Goal: Information Seeking & Learning: Find specific page/section

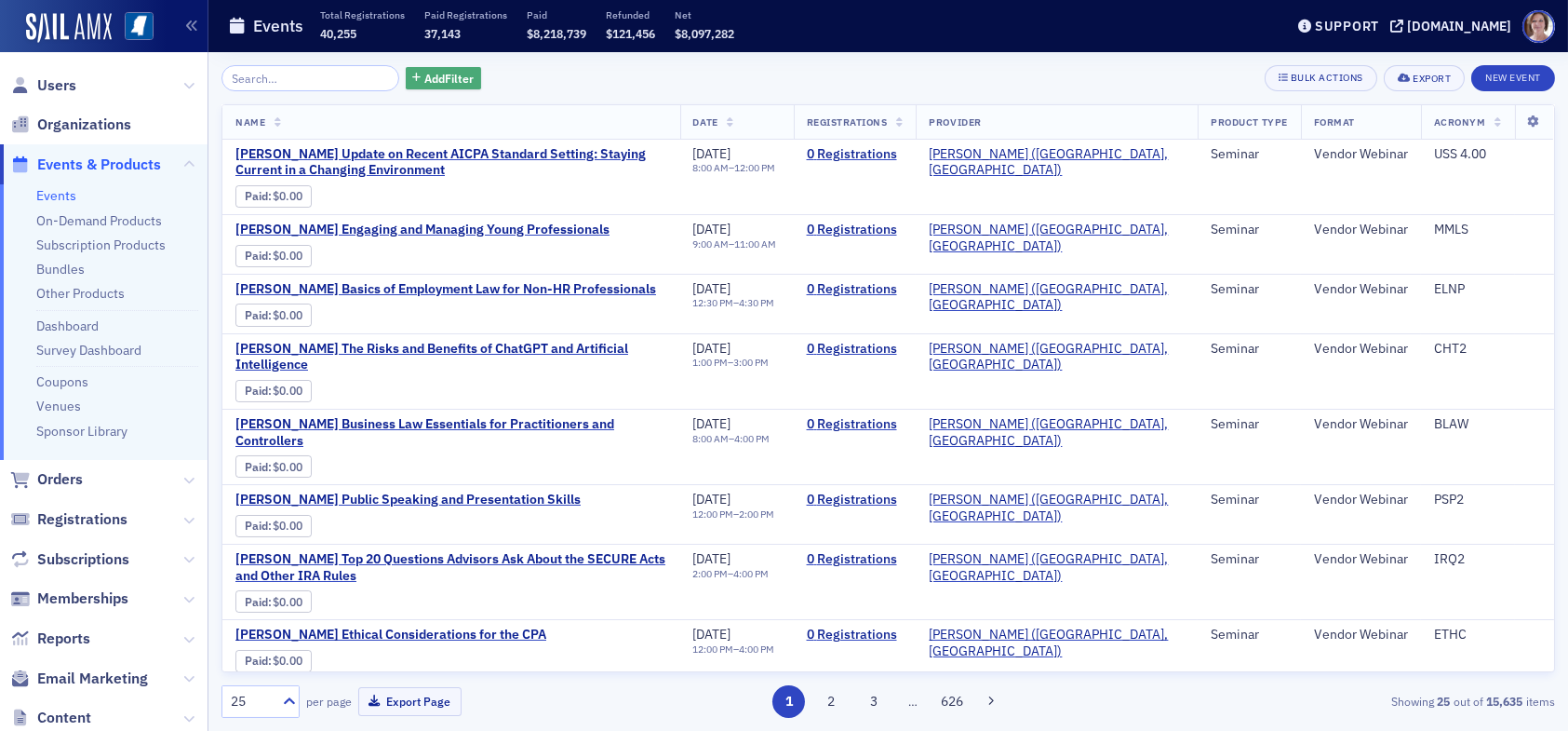
click at [432, 78] on span "Add Filter" at bounding box center [449, 78] width 49 height 17
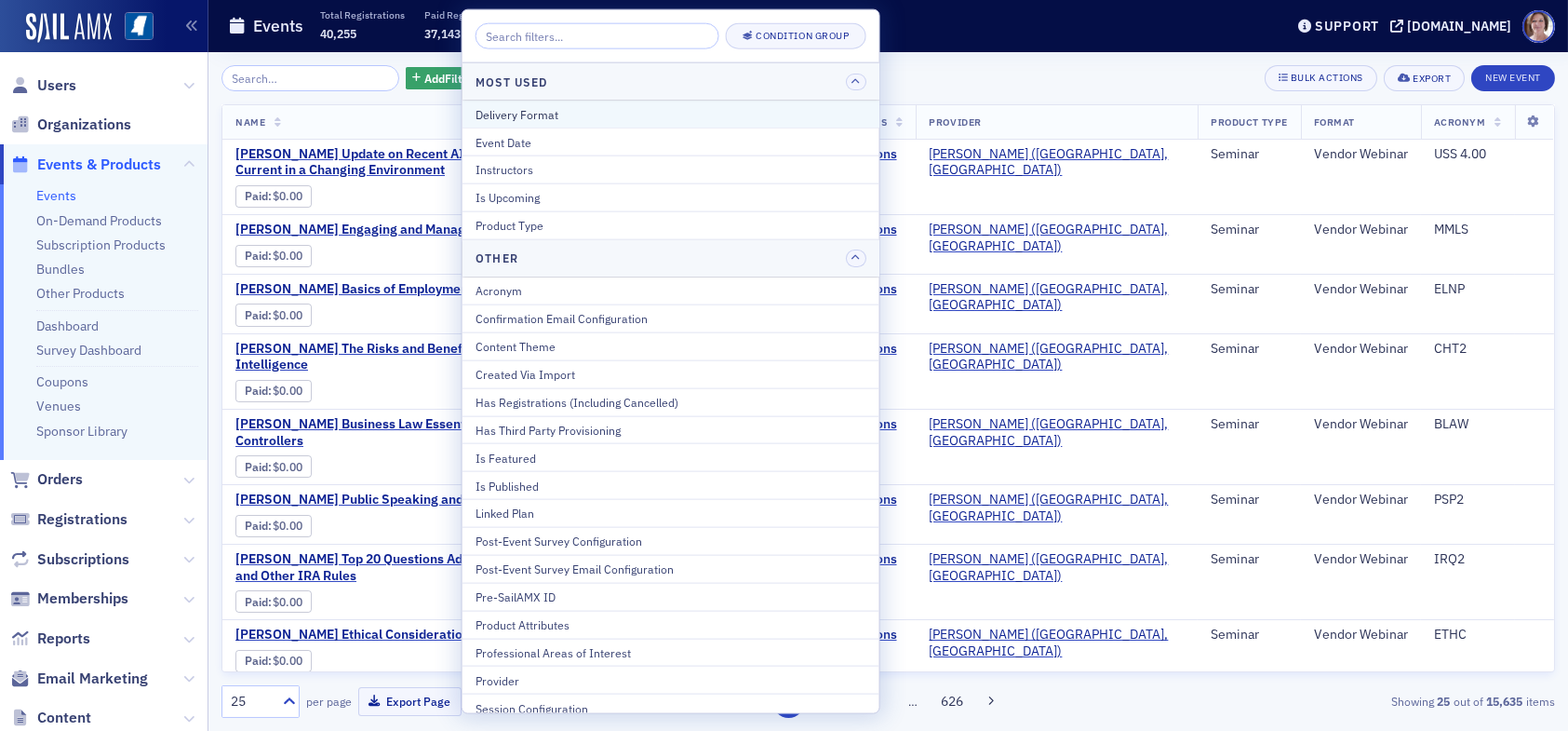
click at [519, 115] on div "Delivery Format" at bounding box center [670, 113] width 391 height 17
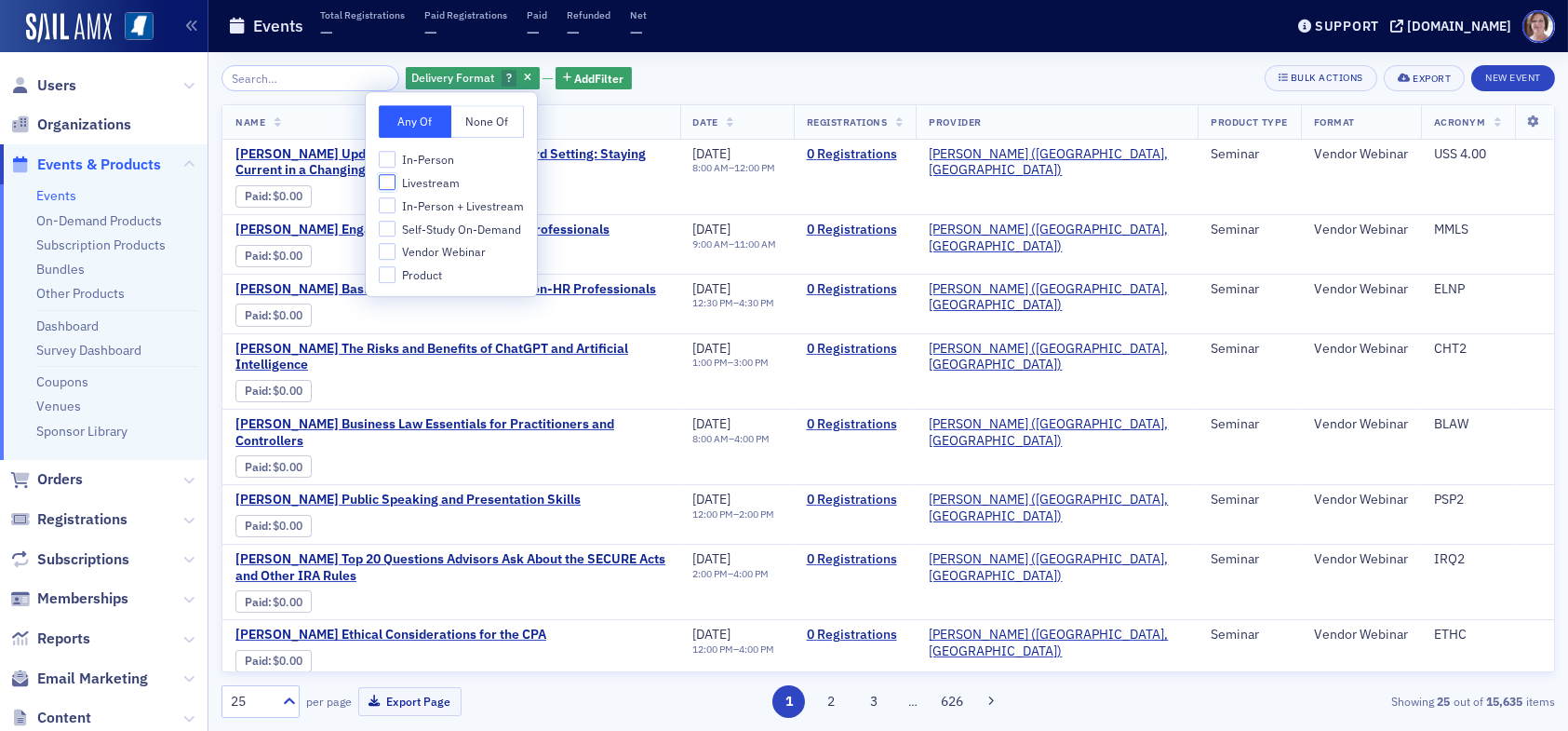
click at [392, 186] on input "Livestream" at bounding box center [387, 182] width 17 height 17
checkbox input "true"
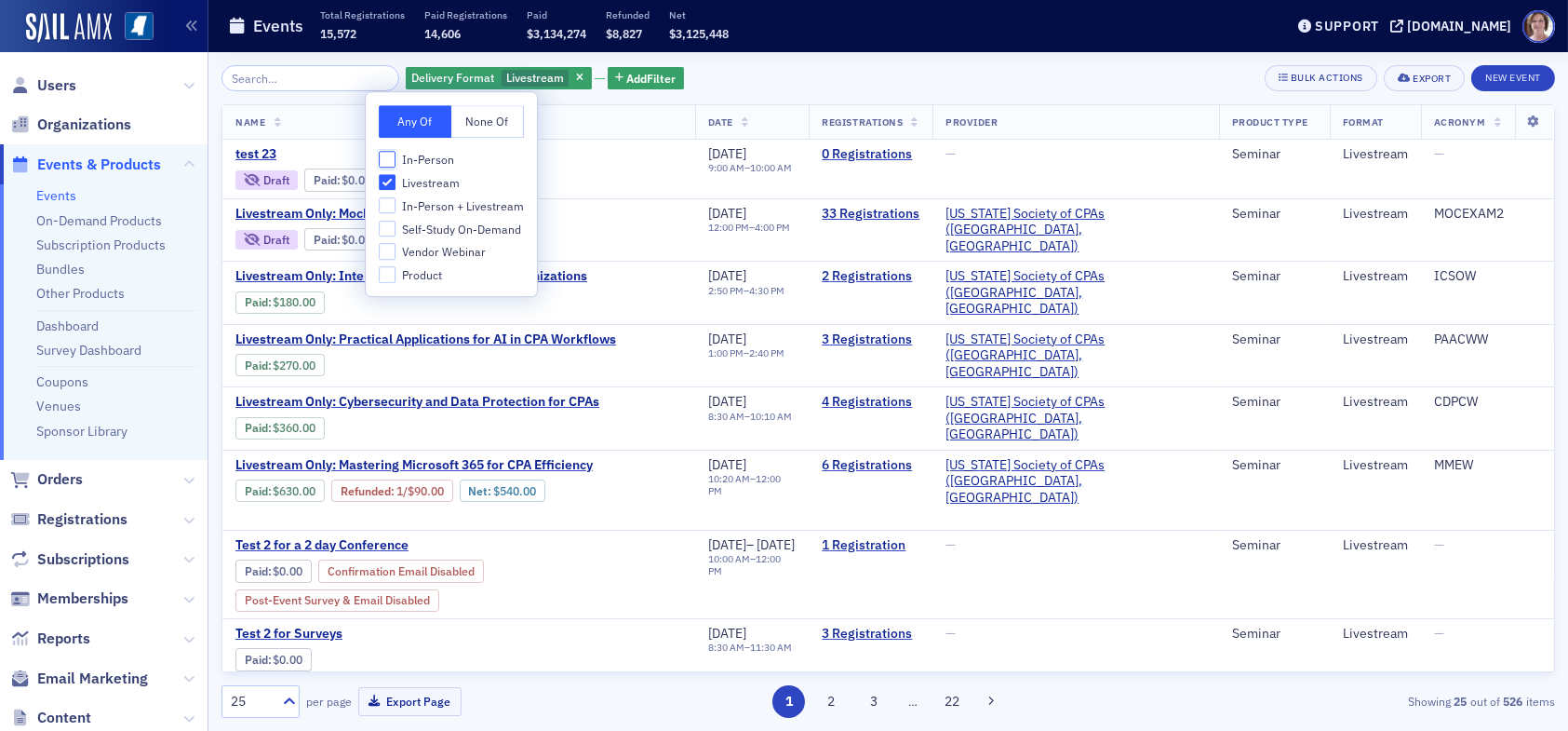
drag, startPoint x: 389, startPoint y: 158, endPoint x: 388, endPoint y: 189, distance: 31.0
click at [389, 161] on input "In-Person" at bounding box center [387, 158] width 17 height 17
checkbox input "true"
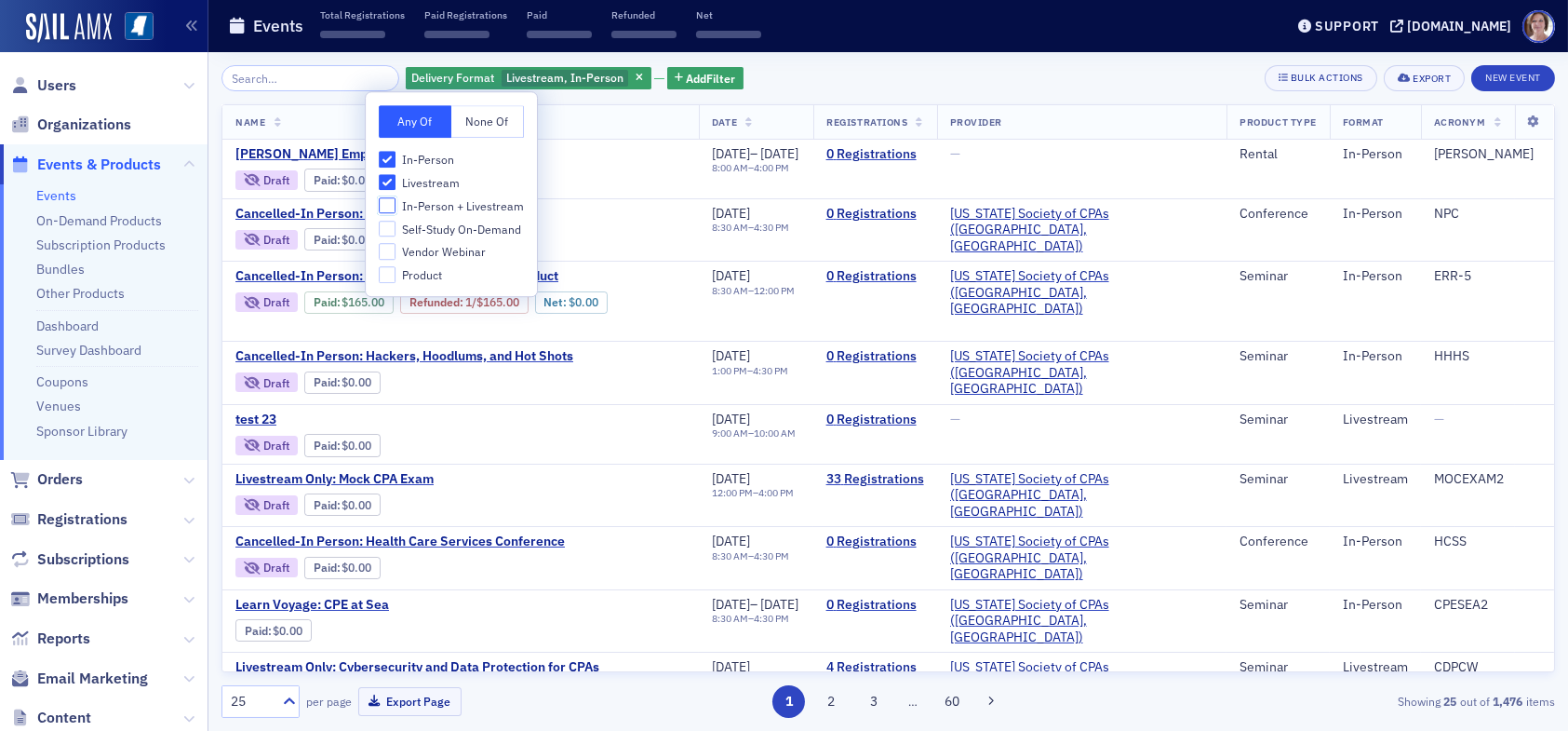
click at [388, 203] on input "In-Person + Livestream" at bounding box center [387, 206] width 17 height 17
checkbox input "true"
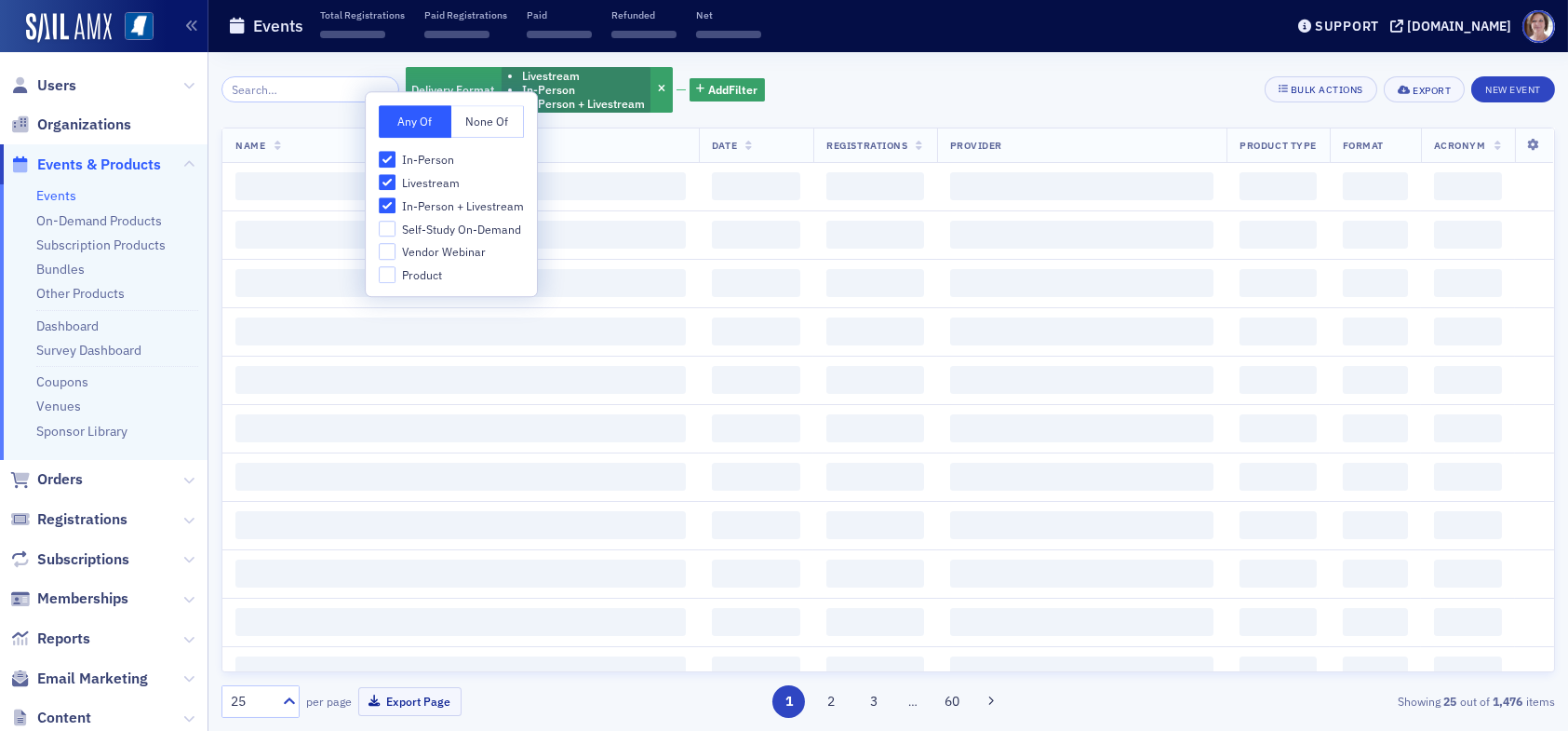
click at [857, 99] on div "Delivery Format Livestream In-Person In-Person + Livestream Add Filter Bulk Act…" at bounding box center [888, 90] width 1334 height 49
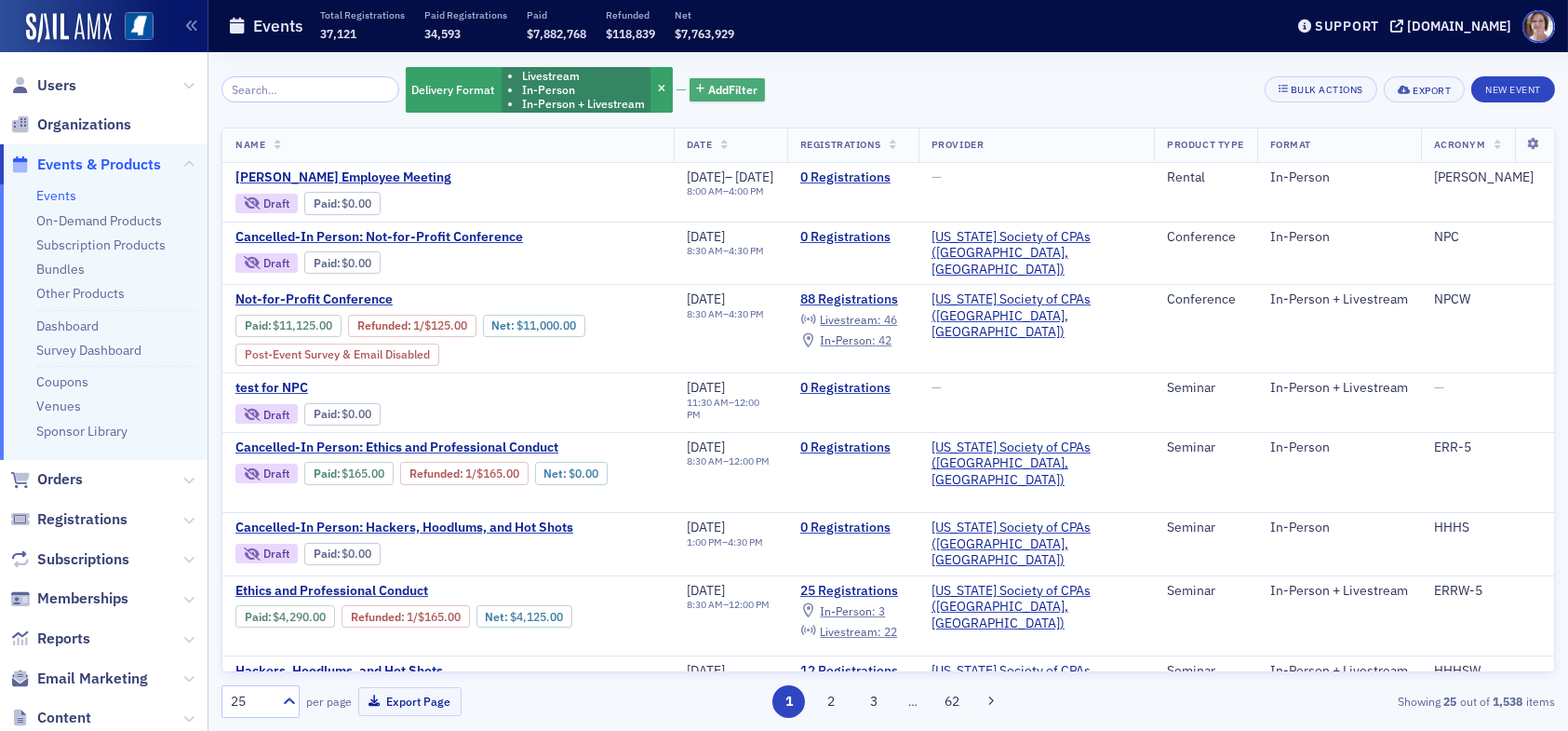
click at [708, 87] on span "Add Filter" at bounding box center [733, 89] width 49 height 17
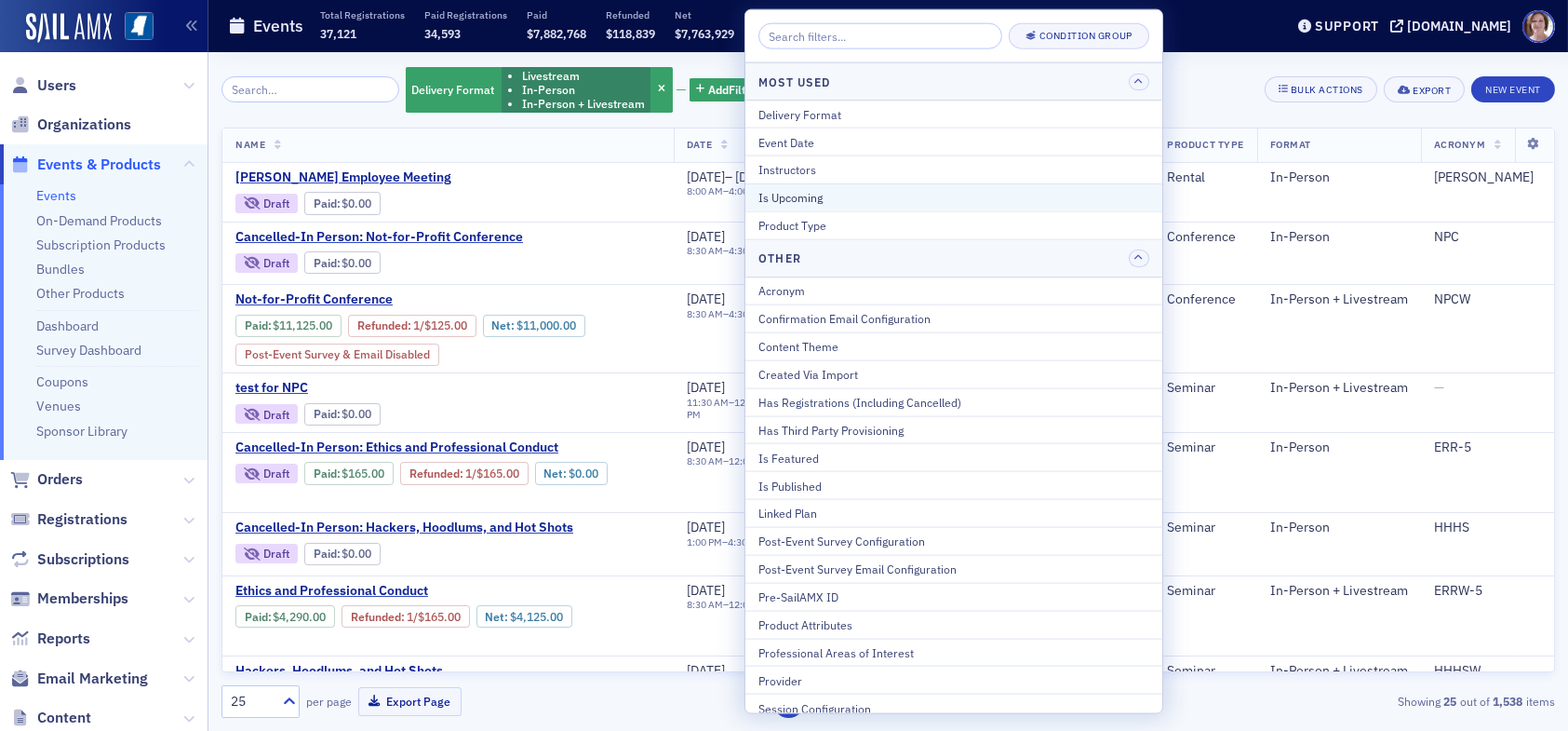
click at [797, 199] on div "Is Upcoming" at bounding box center [953, 197] width 391 height 17
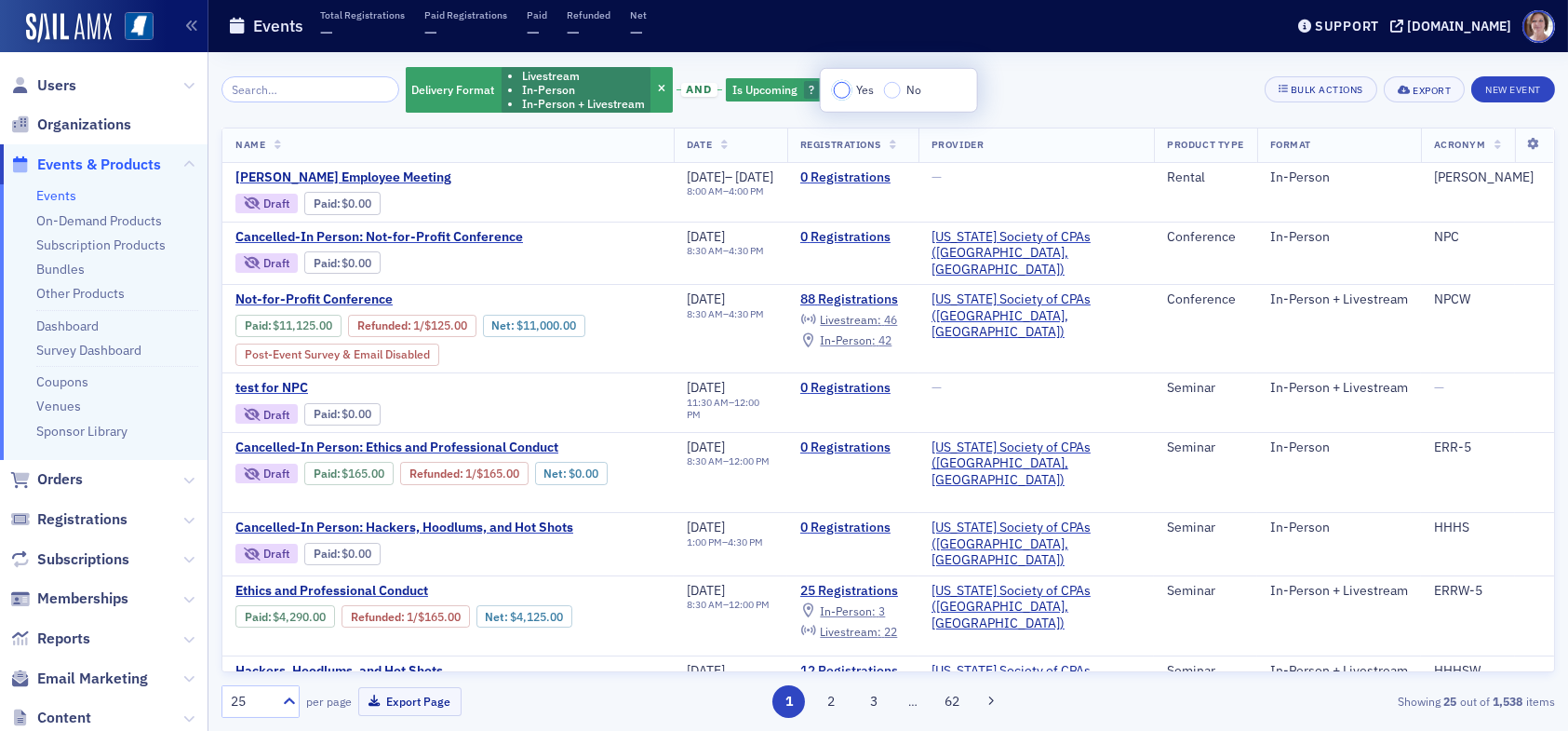
click at [845, 91] on input "Yes" at bounding box center [842, 90] width 17 height 17
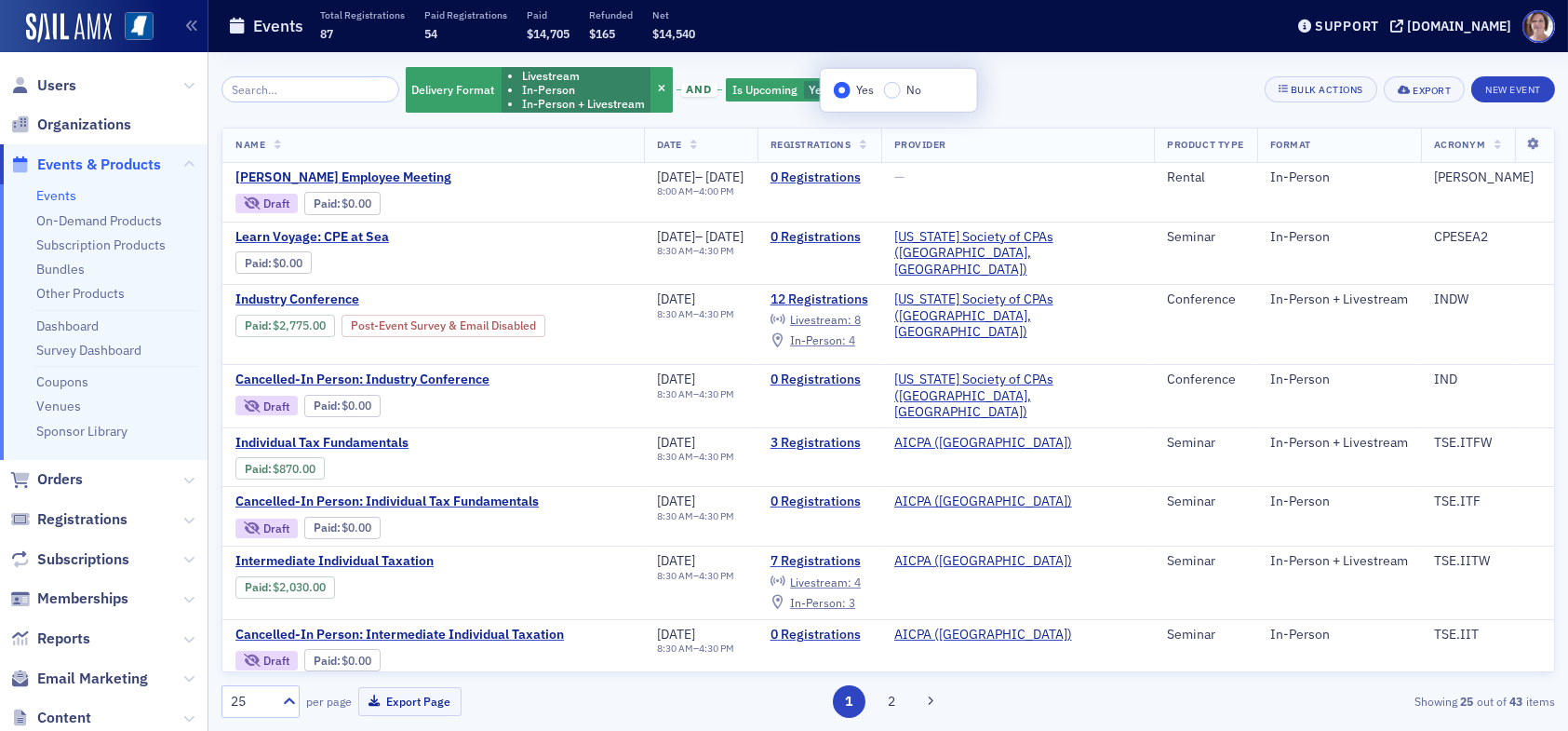
click at [1103, 82] on div "Delivery Format Livestream In-Person In-Person + Livestream and Is Upcoming Yes…" at bounding box center [888, 90] width 1334 height 49
click at [836, 93] on span "button" at bounding box center [844, 90] width 17 height 17
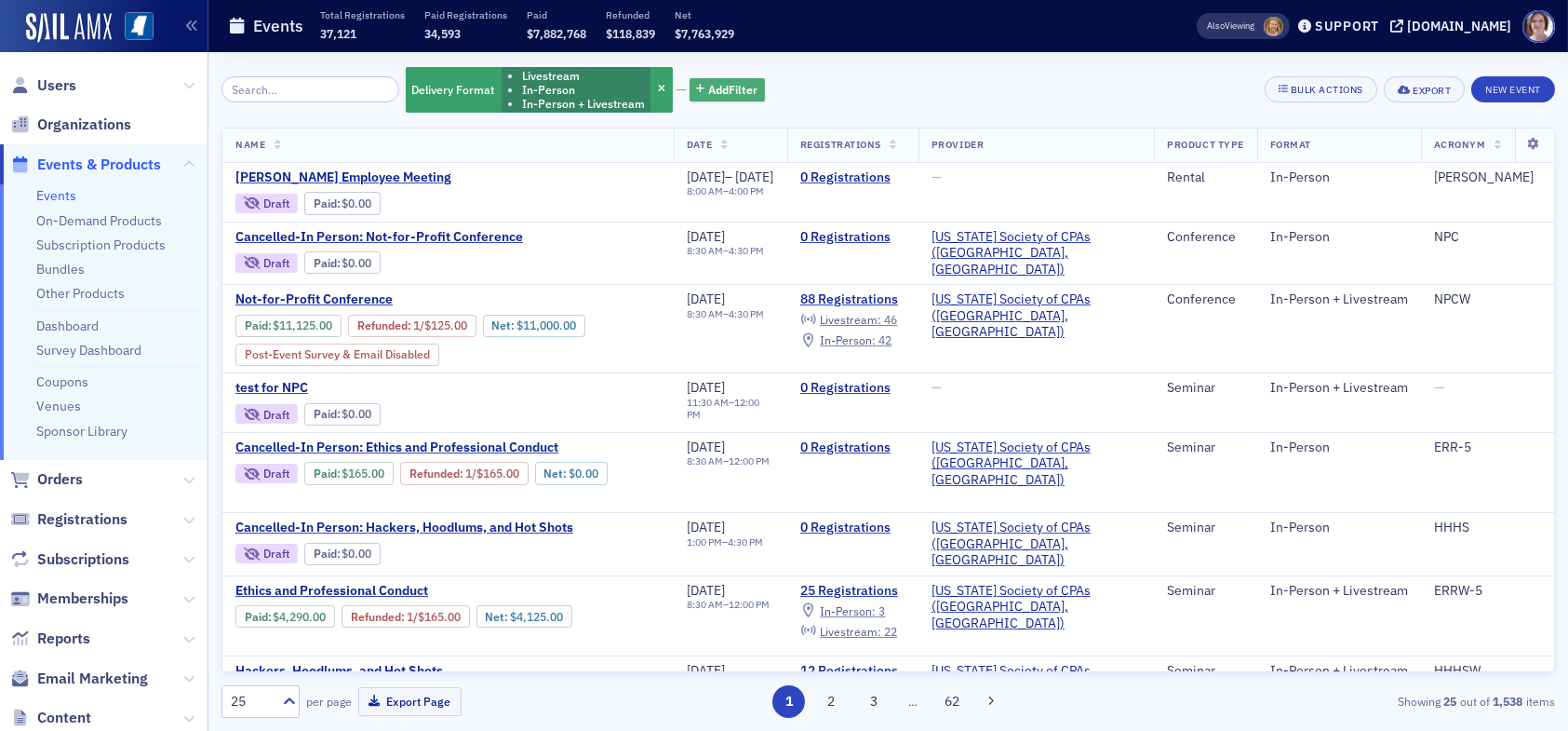
click at [717, 93] on span "Add Filter" at bounding box center [733, 89] width 49 height 17
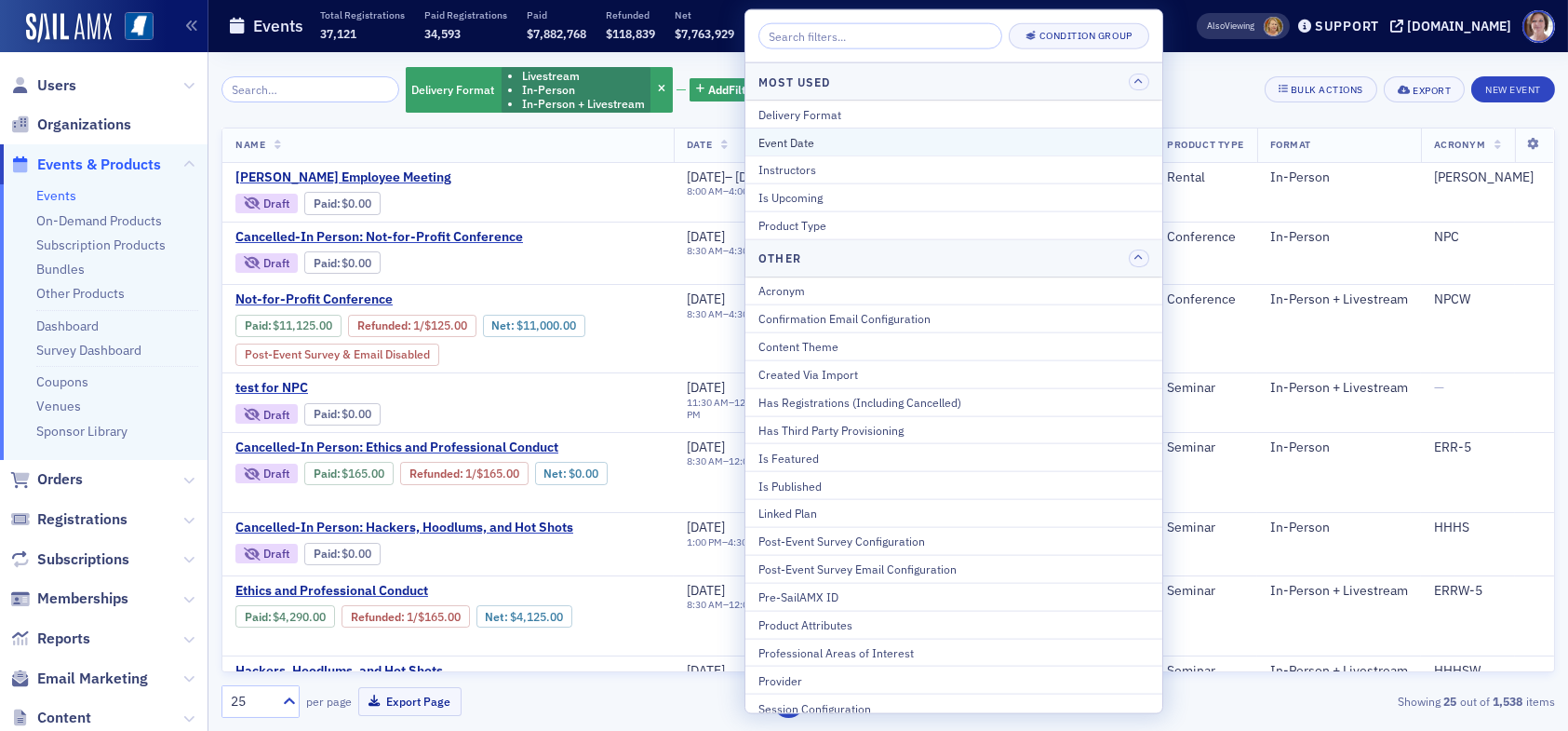
click at [815, 146] on div "Event Date" at bounding box center [953, 141] width 391 height 17
select select "8"
select select "2025"
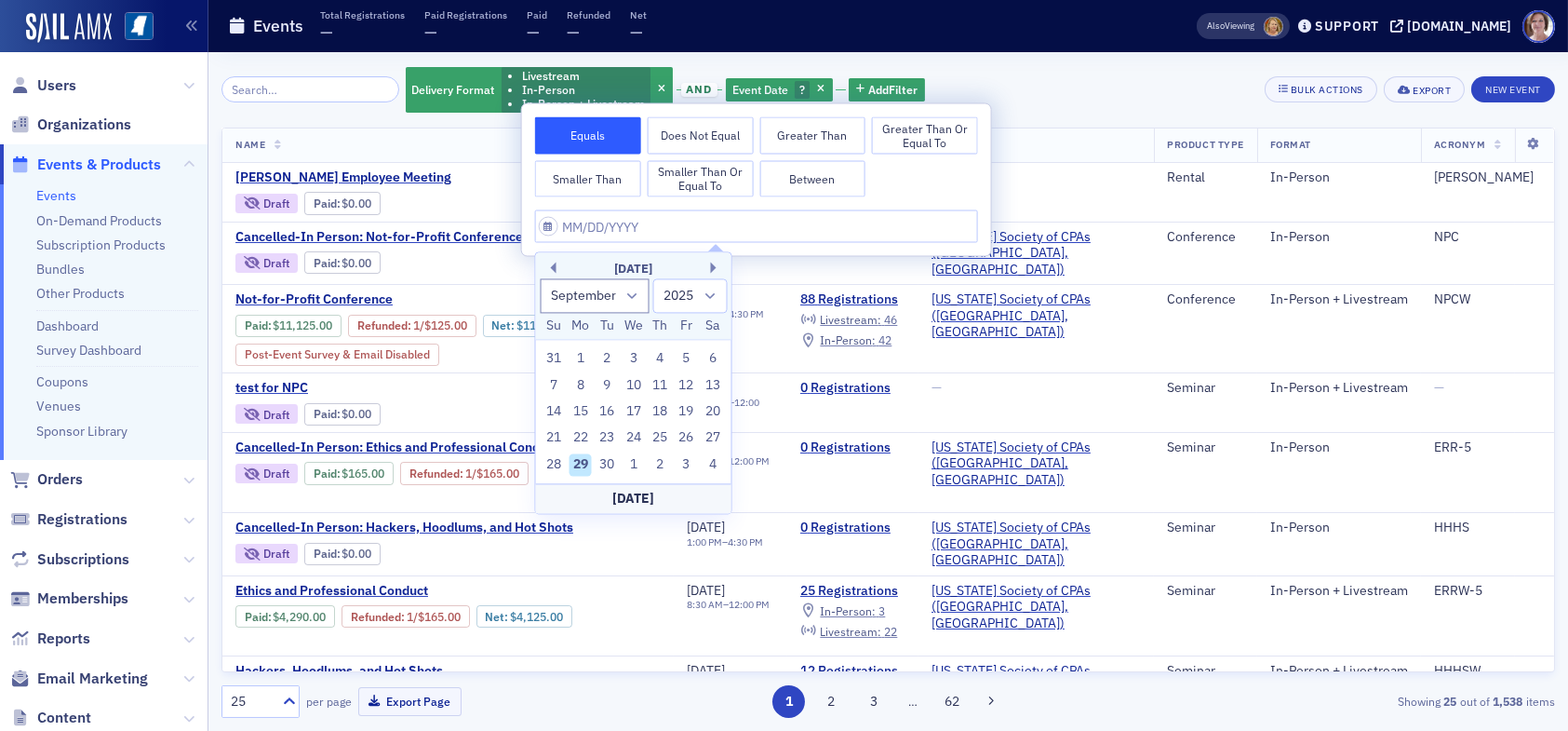
click at [805, 181] on button "Between" at bounding box center [813, 179] width 106 height 37
select select "8"
select select "2025"
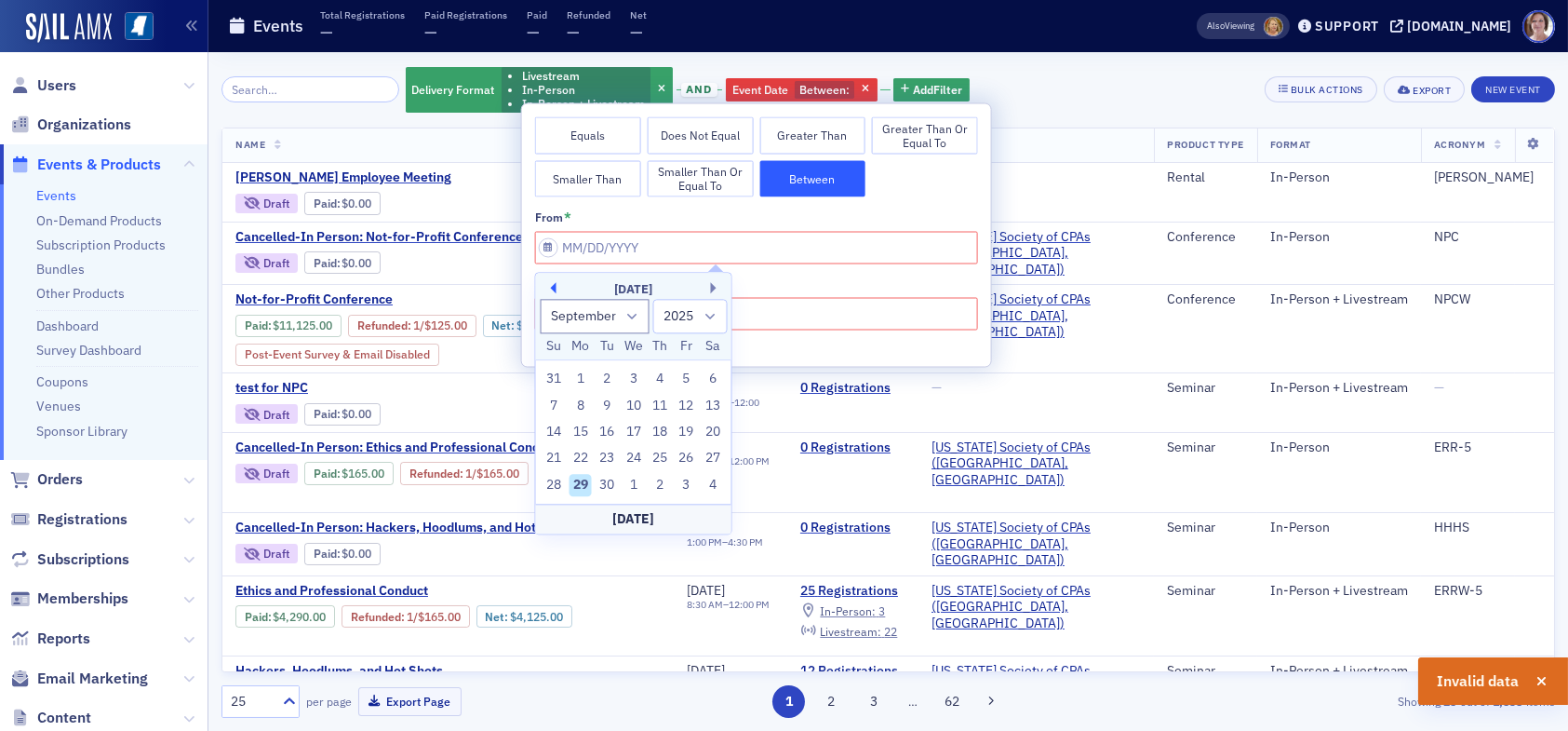
click at [551, 287] on button "Previous Month" at bounding box center [550, 287] width 11 height 11
select select "7"
click at [684, 378] on div "1" at bounding box center [687, 380] width 23 height 23
type input "[DATE]"
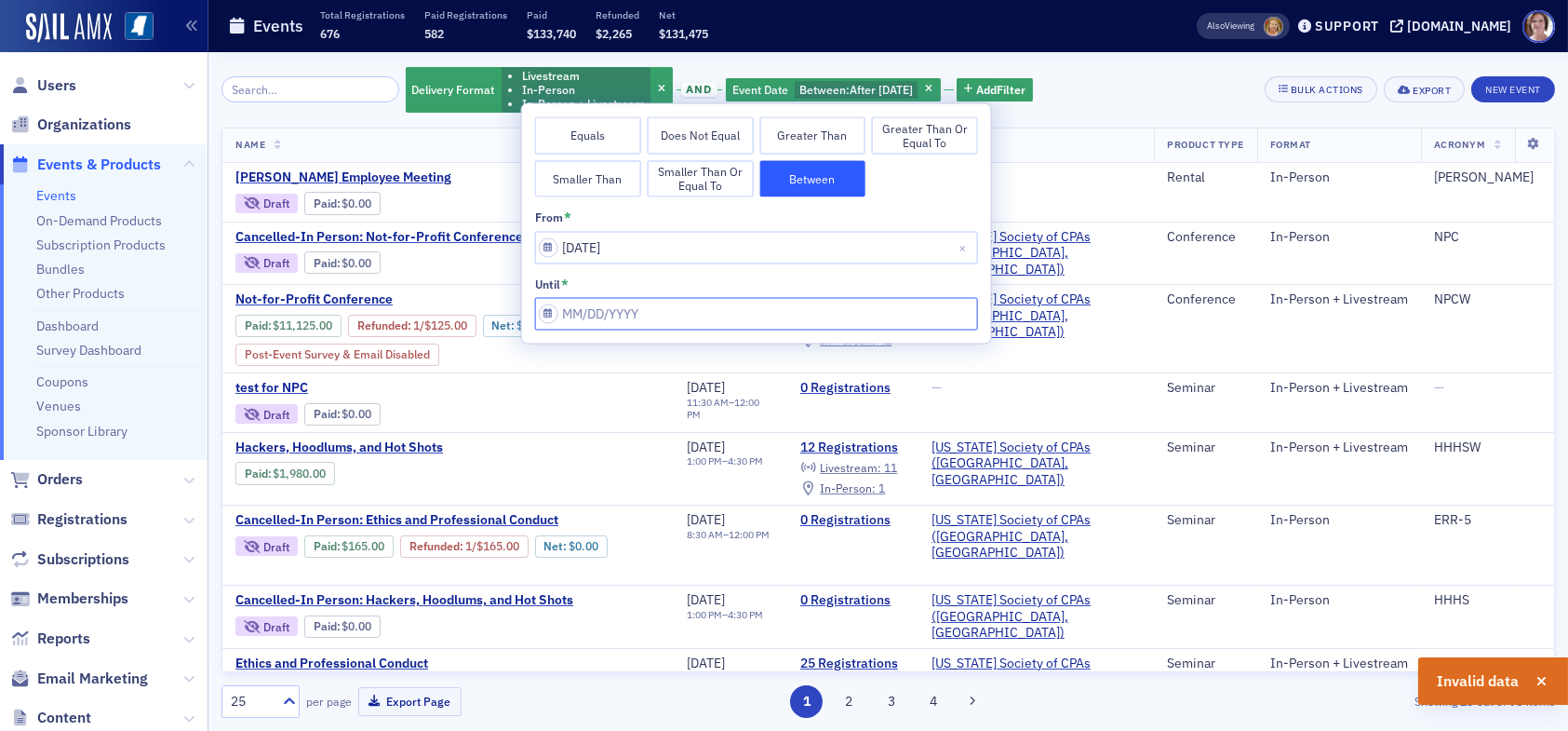
click at [643, 306] on input "from *" at bounding box center [756, 313] width 443 height 32
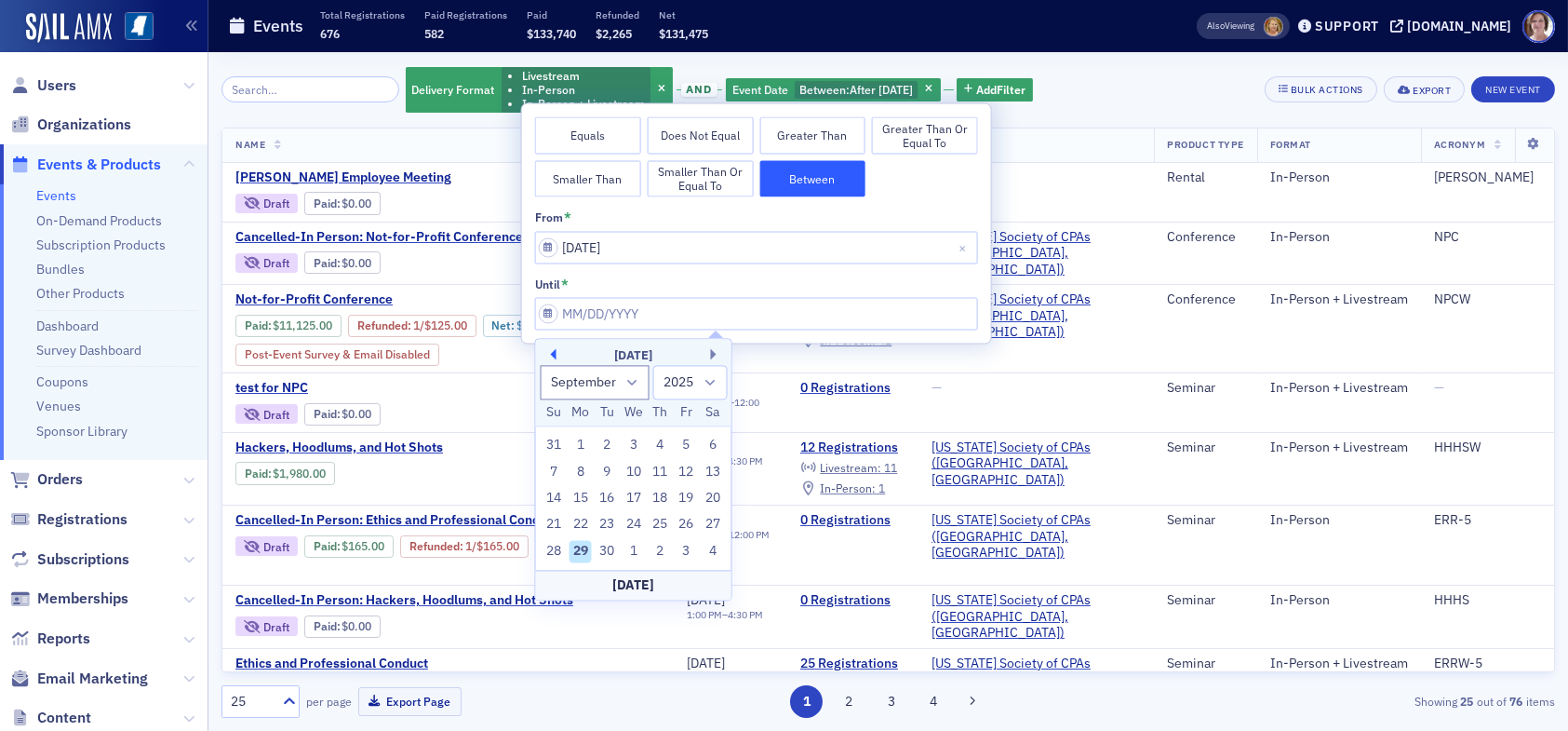
click at [550, 351] on button "Previous Month" at bounding box center [550, 353] width 11 height 11
select select "7"
click at [554, 574] on div "31" at bounding box center [554, 578] width 23 height 23
type input "[DATE]"
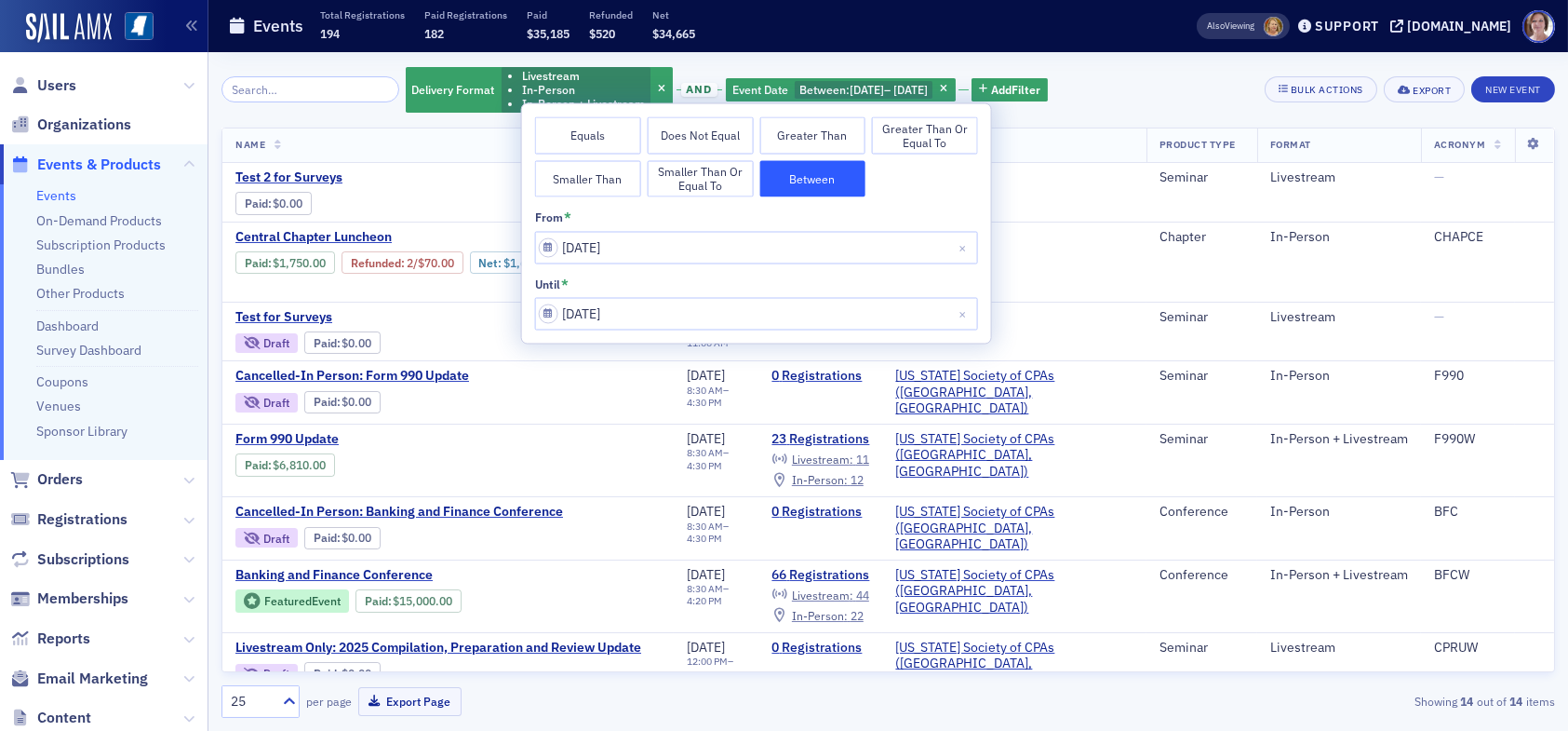
click at [1144, 89] on div "Delivery Format Livestream In-Person In-Person + Livestream and Event Date Betw…" at bounding box center [888, 90] width 1334 height 49
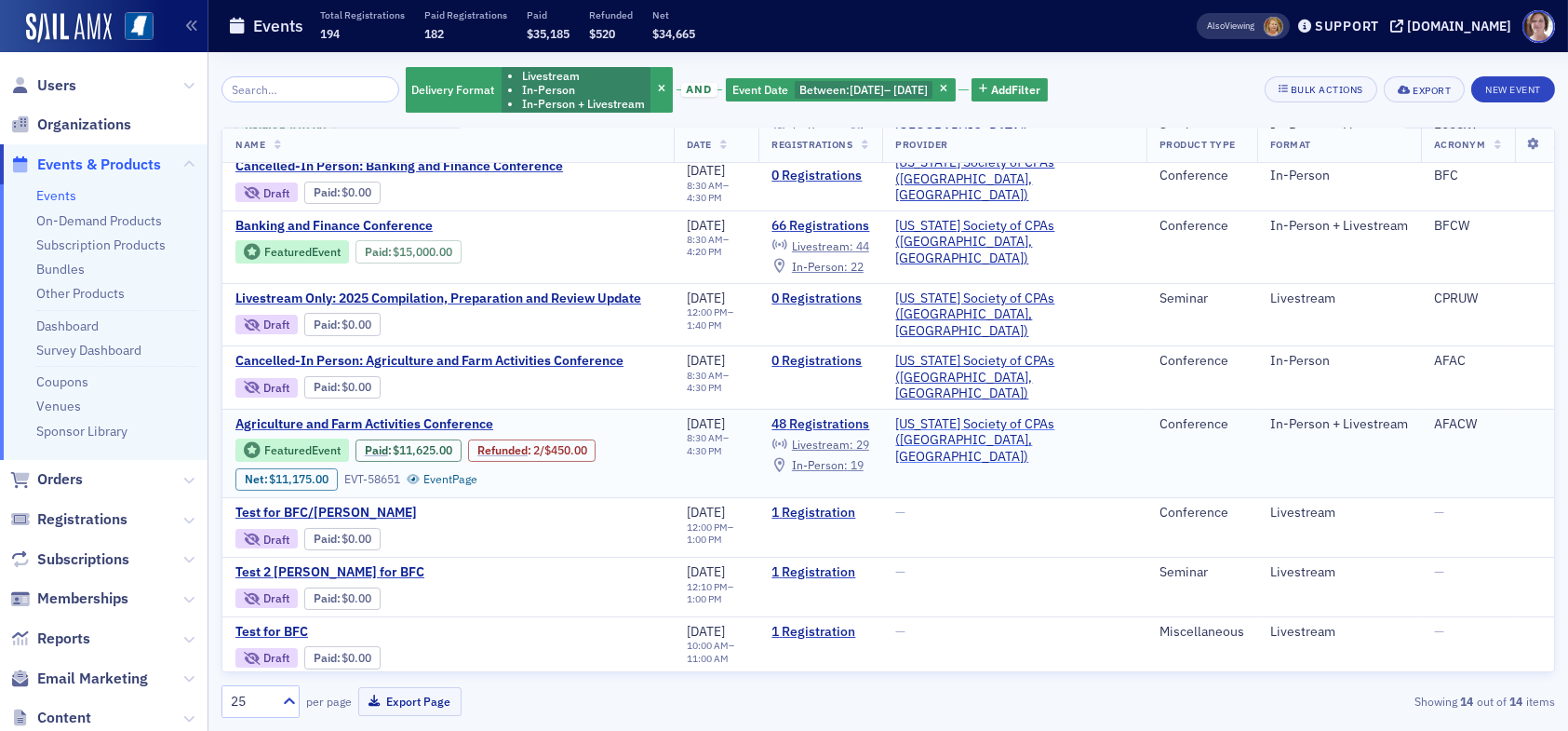
scroll to position [317, 0]
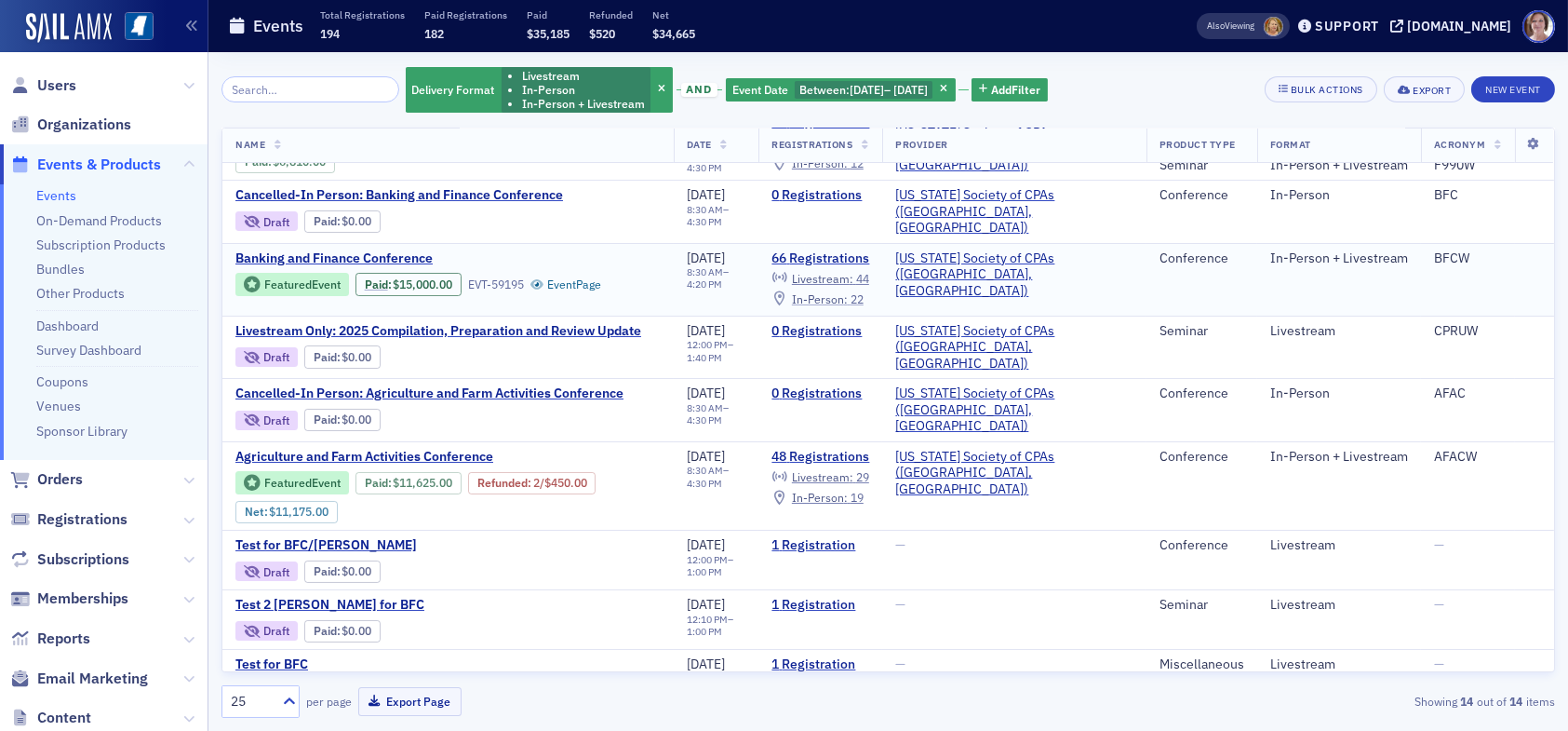
click at [848, 291] on span "In-Person :" at bounding box center [819, 298] width 56 height 15
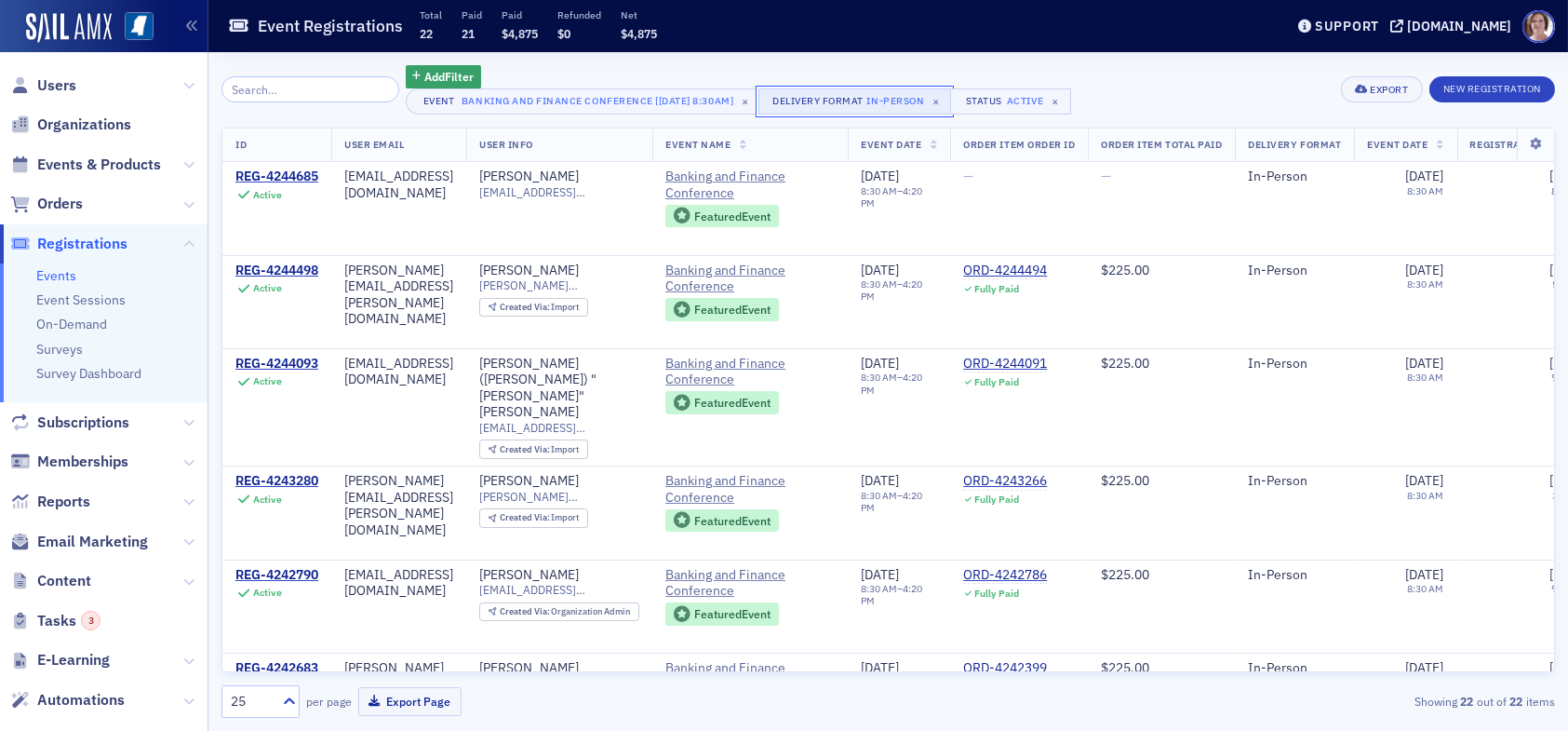
click at [873, 102] on div "In-Person" at bounding box center [896, 100] width 58 height 19
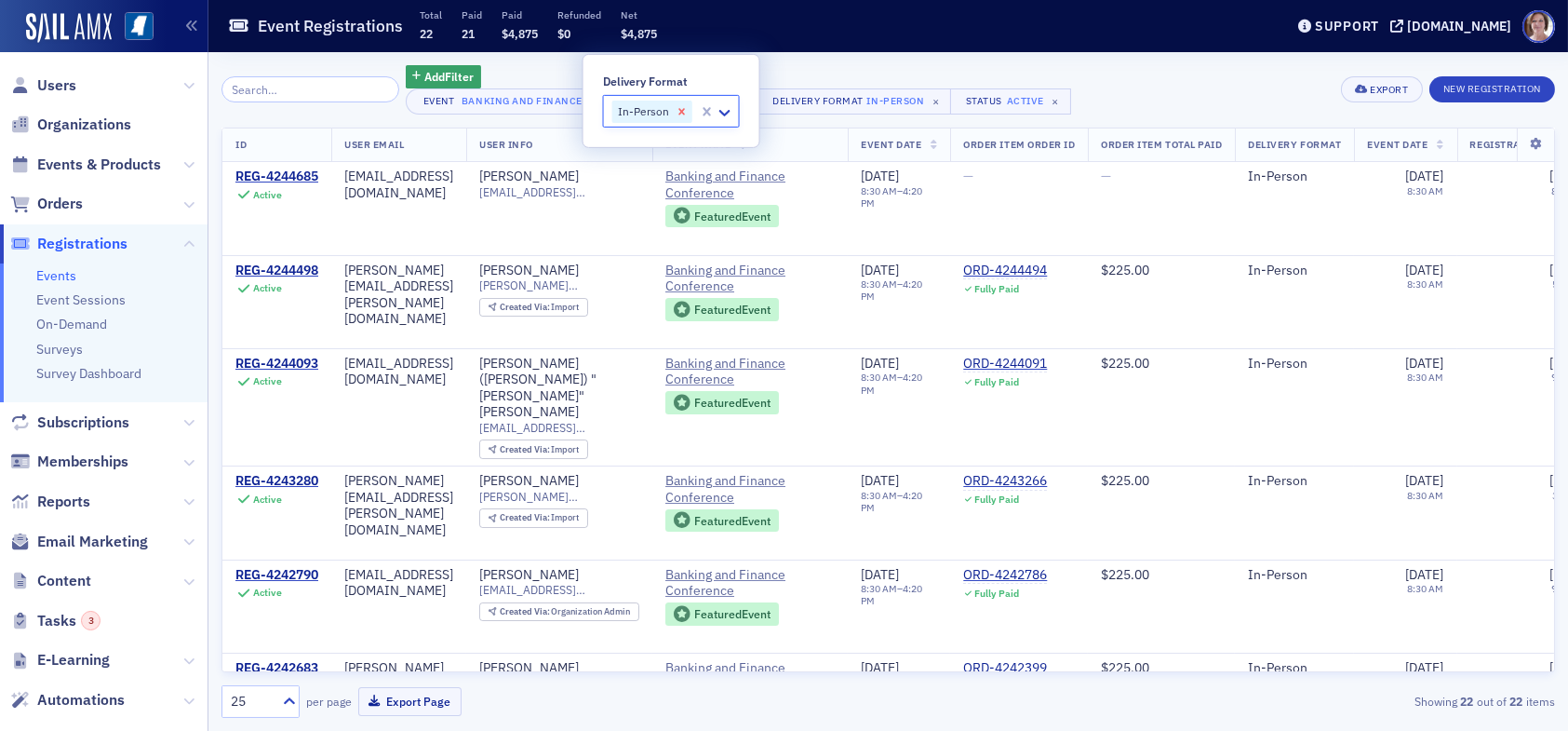
click at [681, 112] on icon "Remove In-Person" at bounding box center [682, 111] width 7 height 7
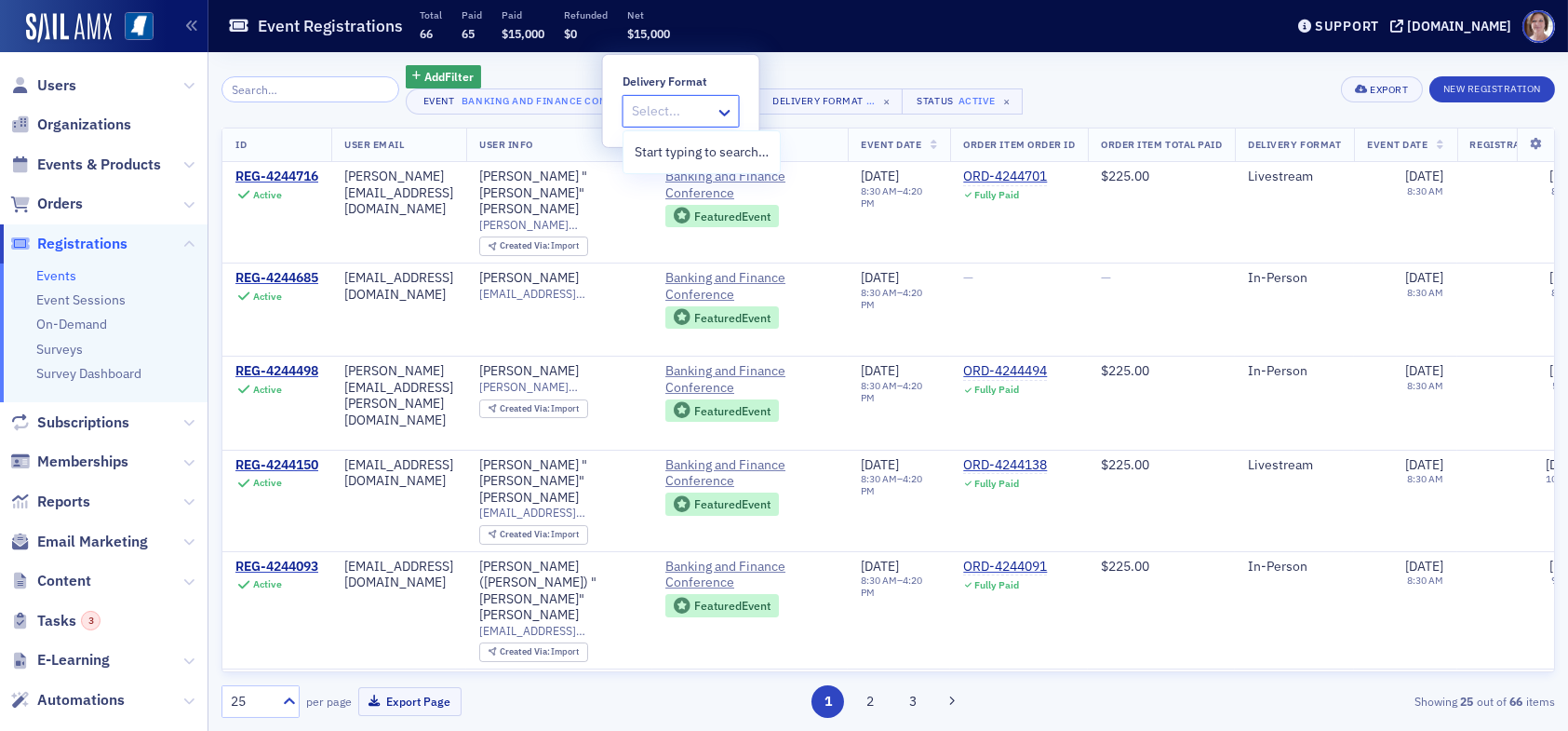
click at [667, 104] on div at bounding box center [672, 111] width 84 height 24
type input "live"
click at [668, 154] on span "Livestream" at bounding box center [667, 152] width 65 height 20
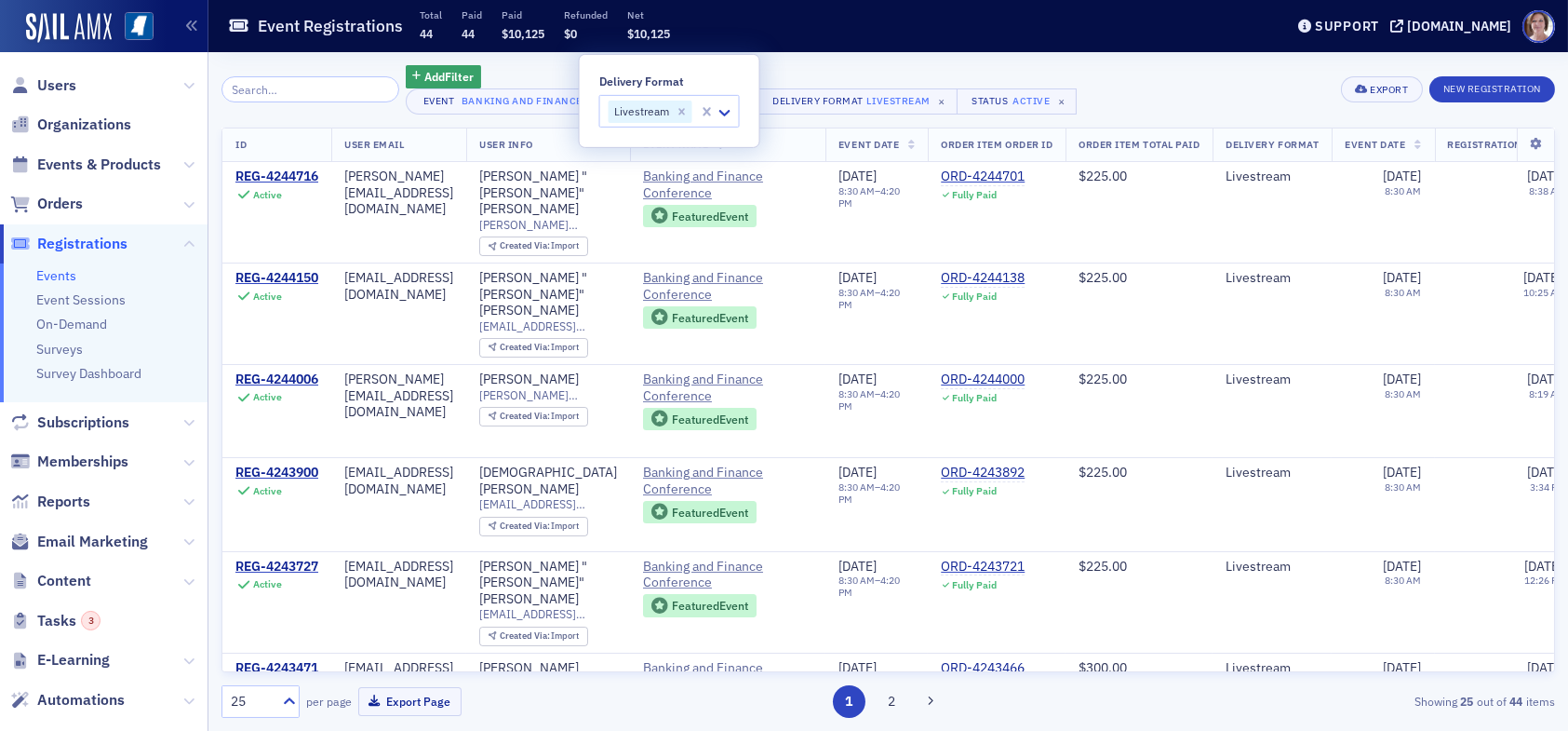
click at [1173, 91] on div "Add Filter Event Banking and Finance Conference [[DATE] 8:30am] × Delivery Form…" at bounding box center [888, 90] width 1334 height 49
click at [106, 163] on span "Events & Products" at bounding box center [99, 164] width 124 height 21
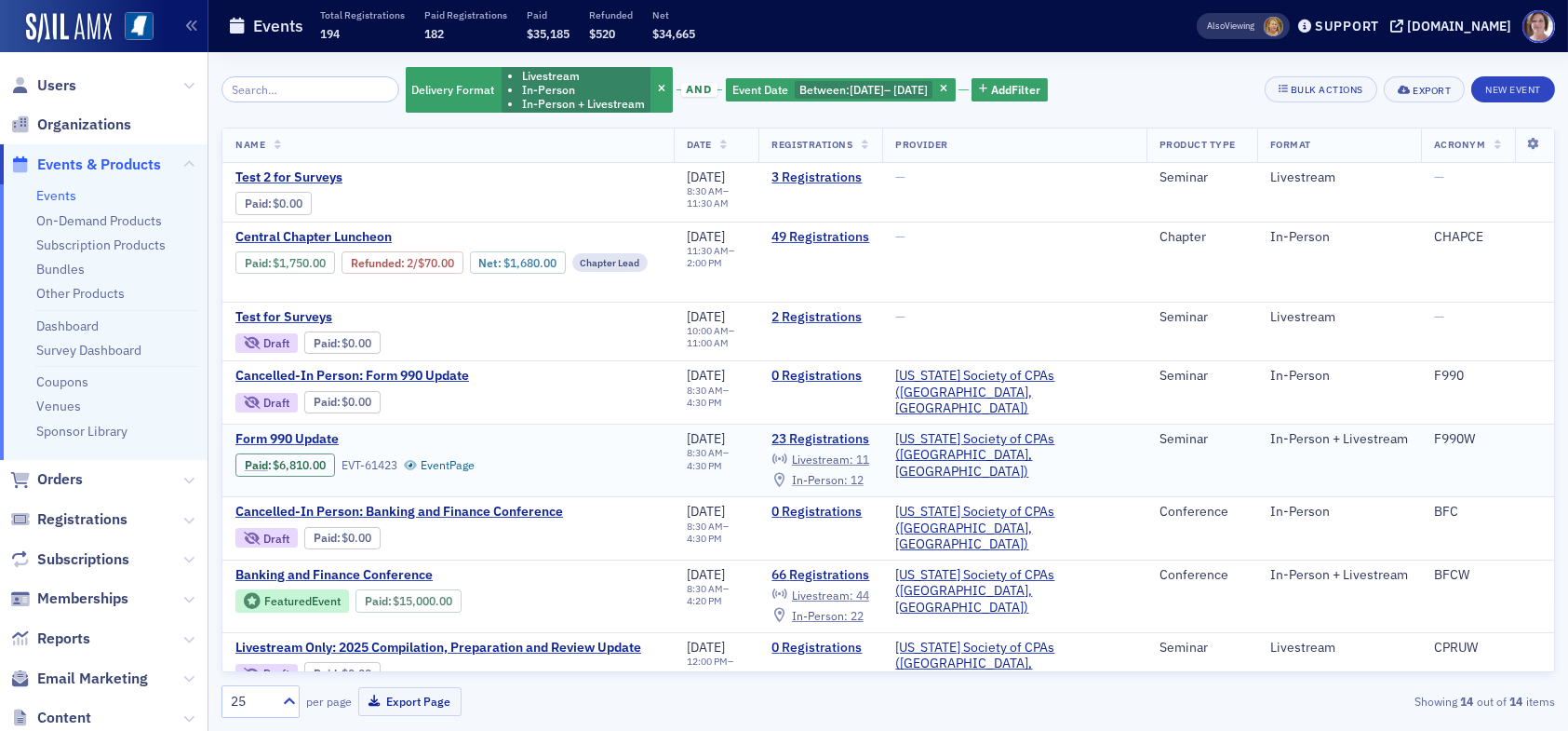
click at [848, 472] on span "In-Person :" at bounding box center [819, 479] width 56 height 15
click at [854, 452] on span "Livestream :" at bounding box center [822, 458] width 61 height 15
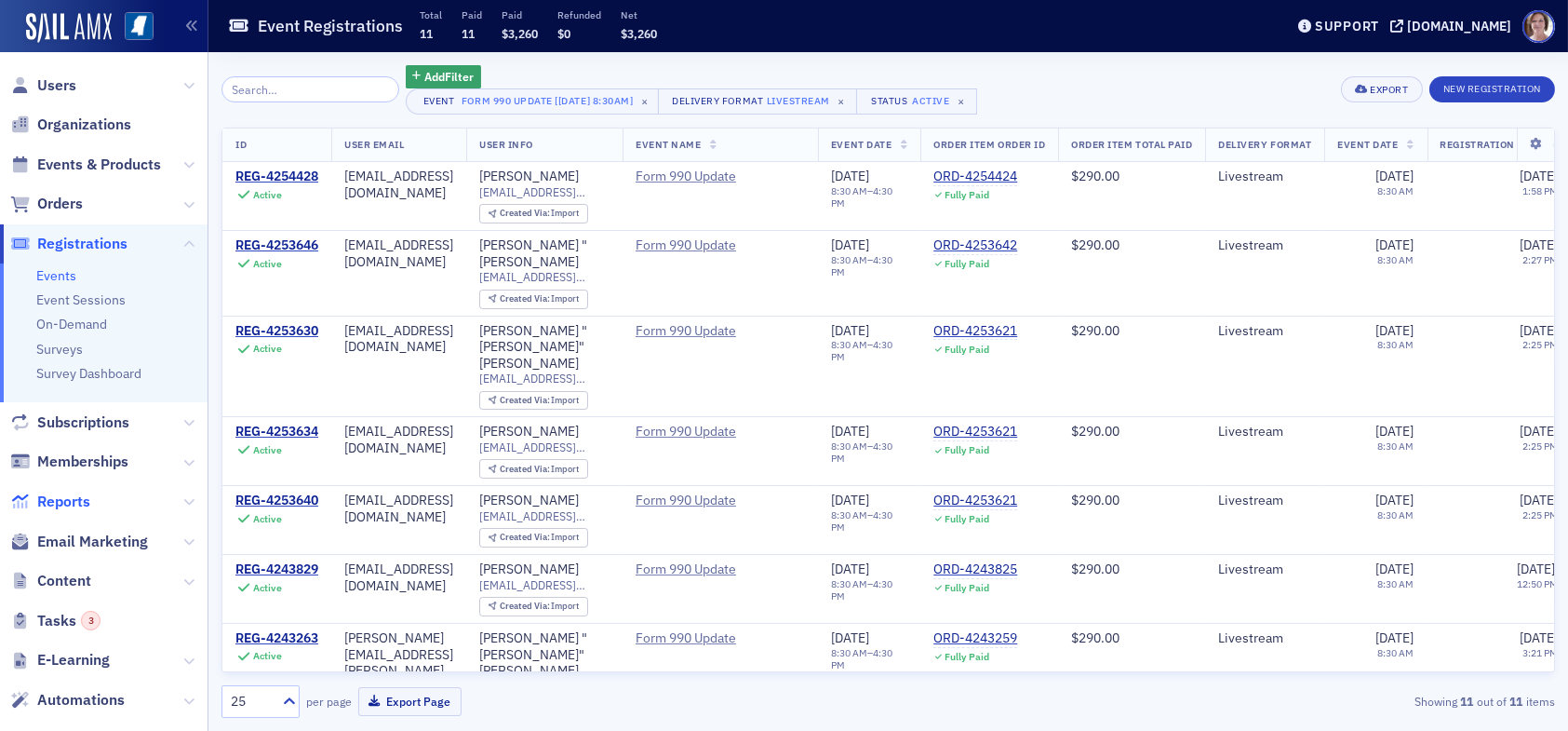
click at [73, 500] on span "Reports" at bounding box center [64, 502] width 53 height 21
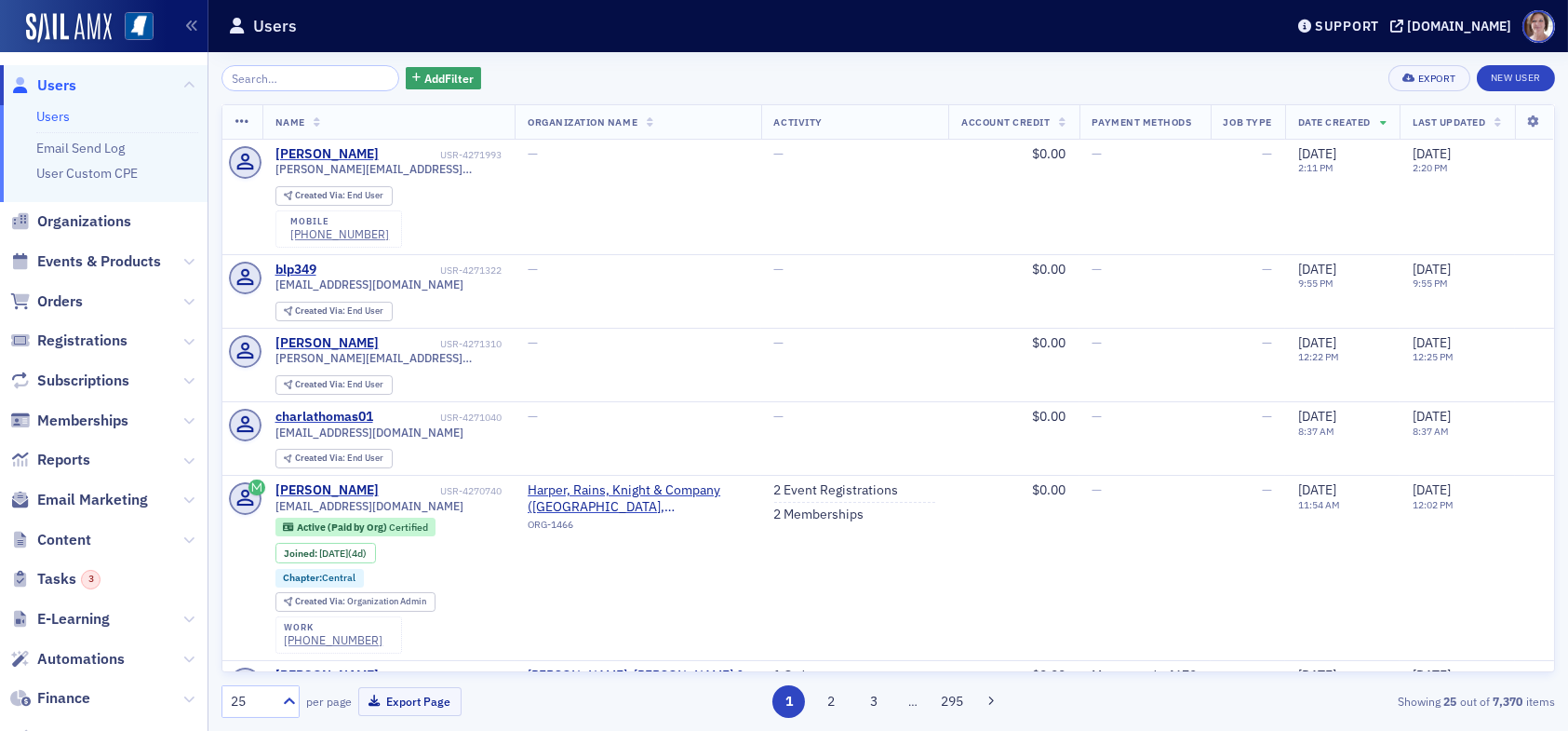
drag, startPoint x: 56, startPoint y: 90, endPoint x: 79, endPoint y: 86, distance: 23.3
click at [56, 89] on span "Users" at bounding box center [57, 86] width 39 height 21
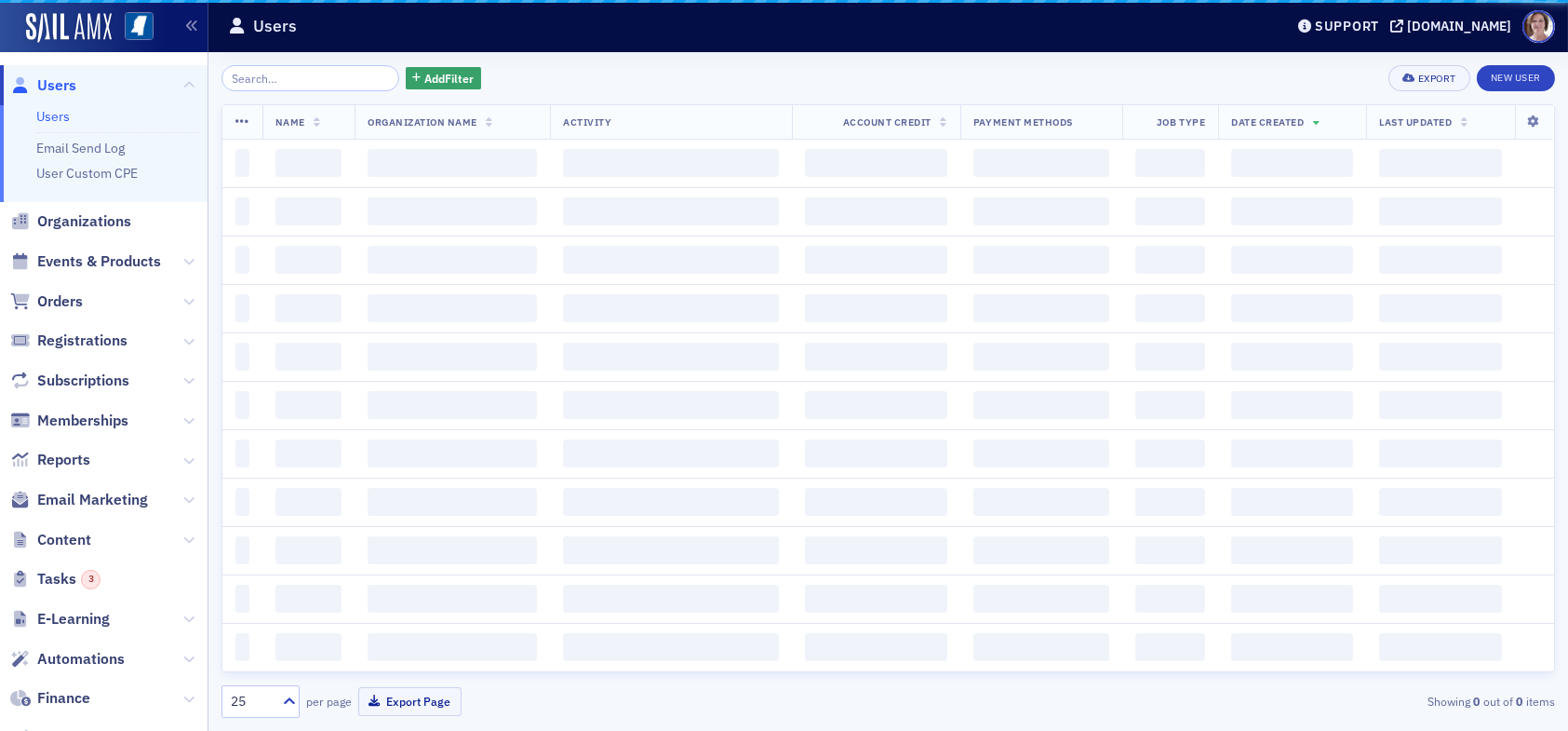
click at [276, 80] on input "search" at bounding box center [310, 78] width 178 height 26
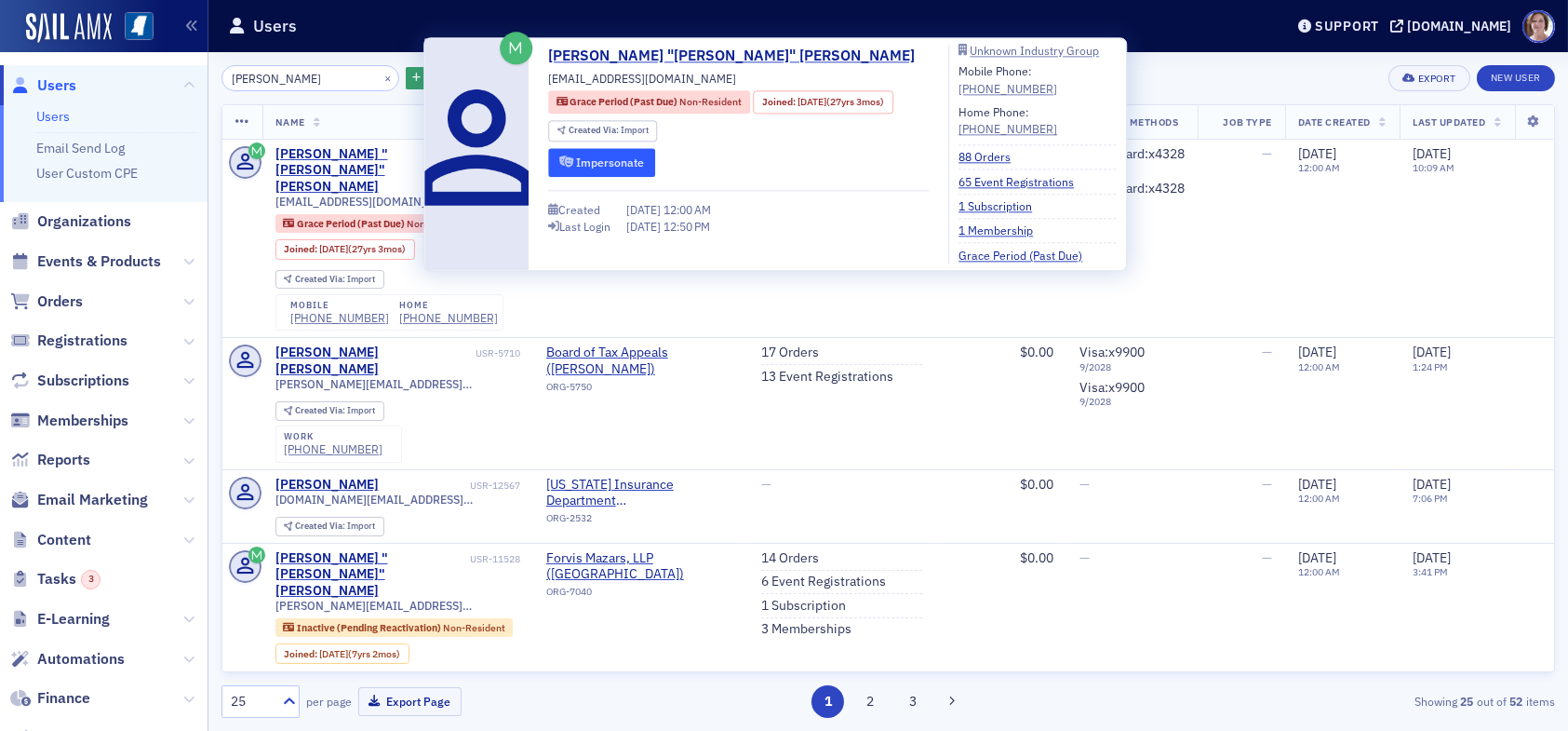
type input "andy solomon"
click at [602, 164] on button "Impersonate" at bounding box center [601, 161] width 107 height 29
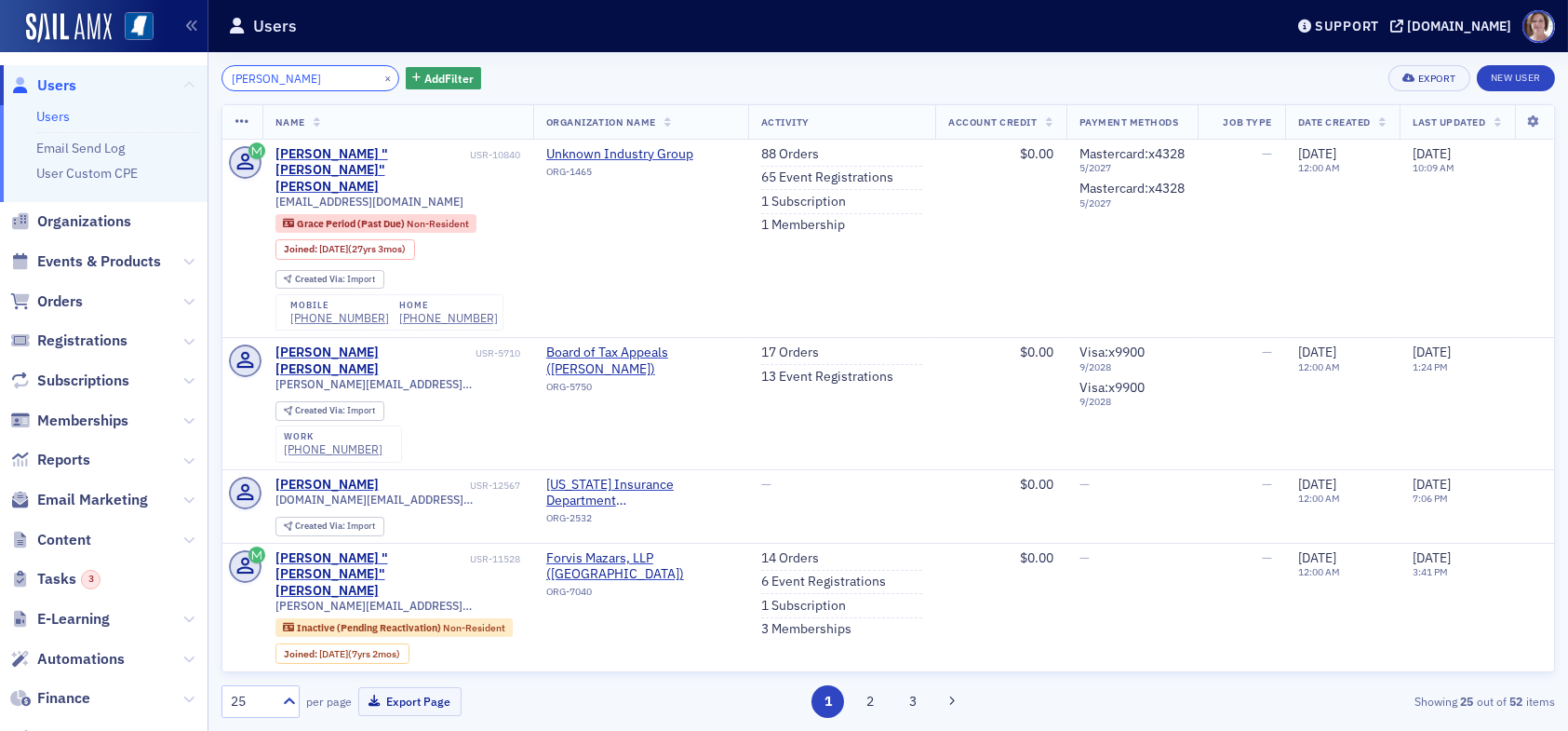
drag, startPoint x: 320, startPoint y: 76, endPoint x: 168, endPoint y: 90, distance: 152.6
click at [168, 90] on div "Users Users Email Send Log User Custom CPE Organizations Events & Products Orde…" at bounding box center [784, 365] width 1568 height 731
